Goal: Transaction & Acquisition: Purchase product/service

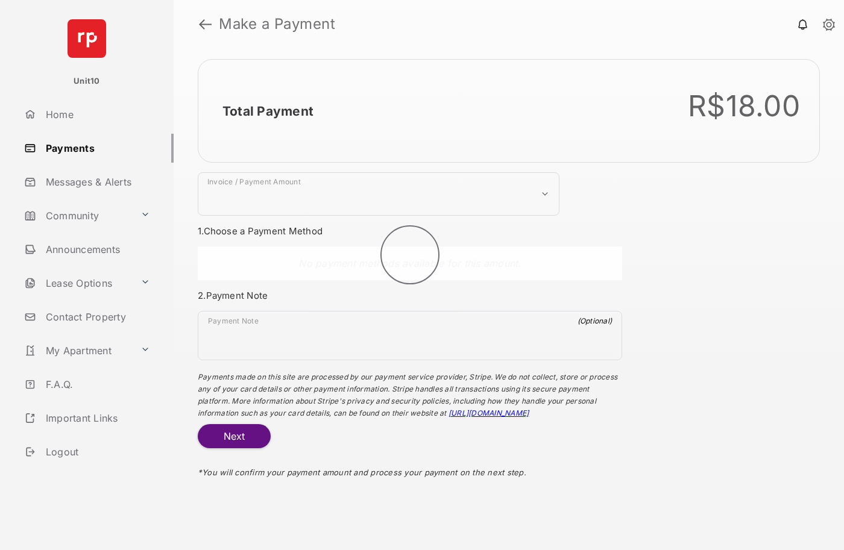
select select "***"
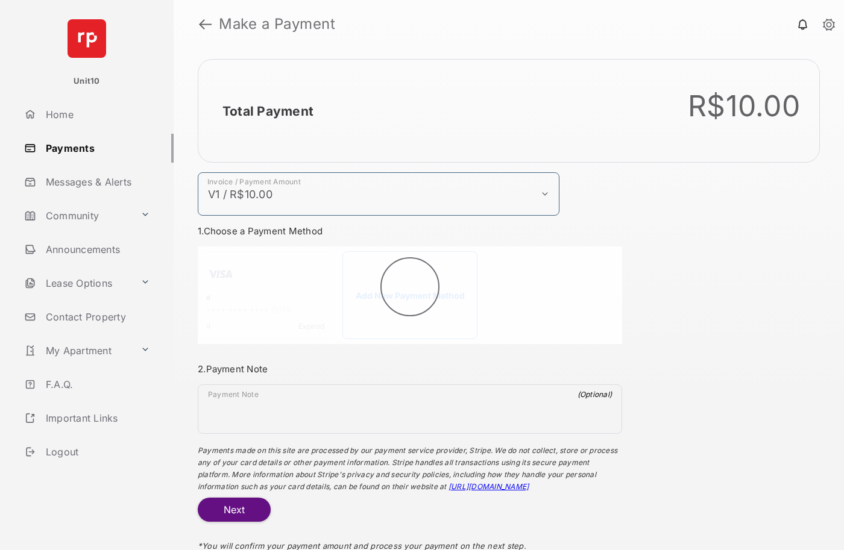
click at [267, 111] on h2 "Total Payment" at bounding box center [267, 111] width 91 height 15
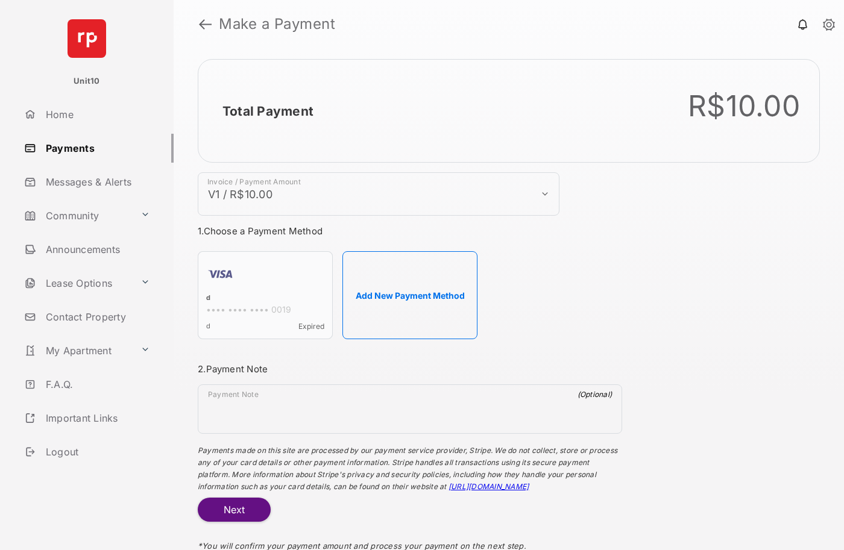
click at [410, 295] on button "Add New Payment Method" at bounding box center [409, 295] width 135 height 88
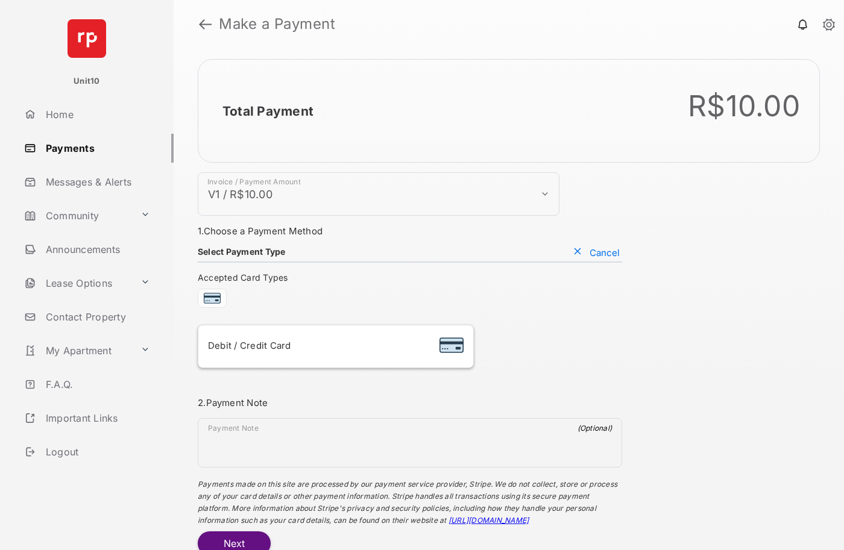
click at [335, 347] on div "Debit / Credit Card" at bounding box center [336, 346] width 256 height 23
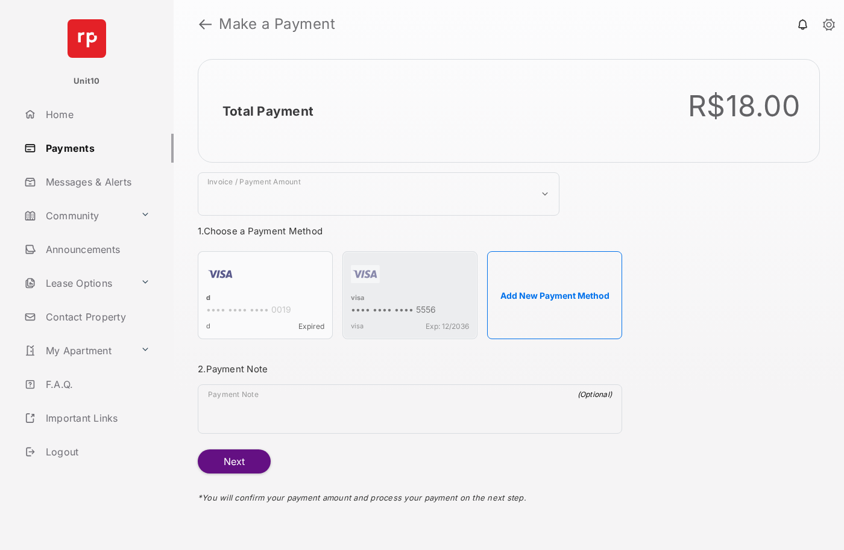
click at [277, 24] on strong "Make a Payment" at bounding box center [277, 24] width 116 height 14
click at [267, 111] on h2 "Total Payment" at bounding box center [267, 111] width 91 height 15
click at [358, 299] on div "visa" at bounding box center [410, 299] width 118 height 11
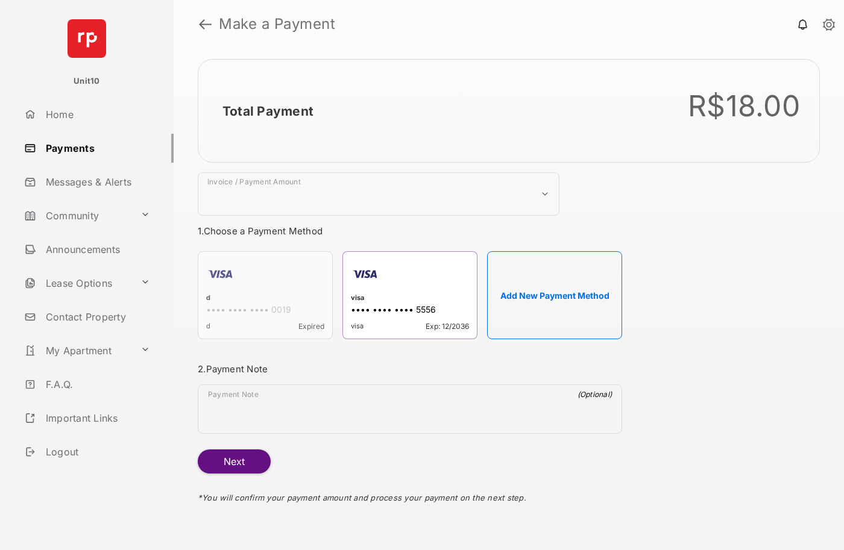
select select "***"
click at [267, 111] on h2 "Total Payment" at bounding box center [267, 111] width 91 height 15
click at [234, 462] on button "Next" at bounding box center [234, 462] width 73 height 24
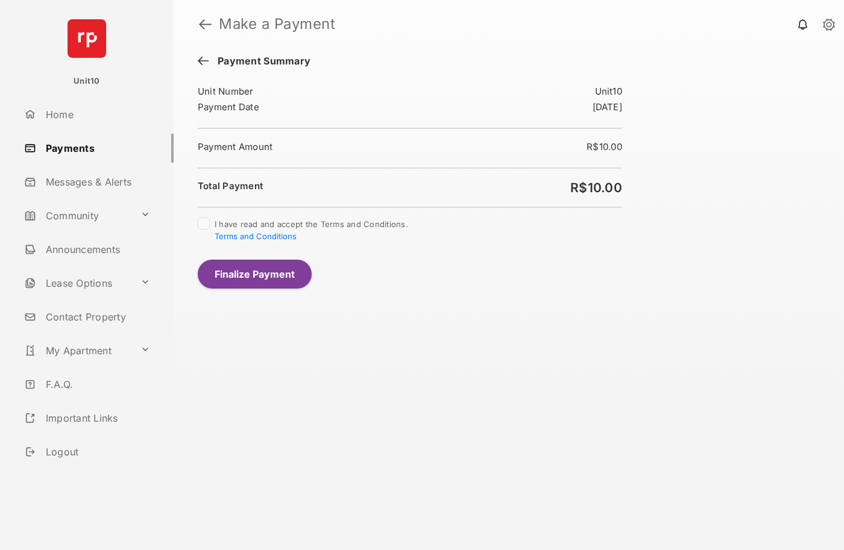
click at [254, 274] on button "Finalize Payment" at bounding box center [255, 274] width 114 height 29
